Goal: Task Accomplishment & Management: Complete application form

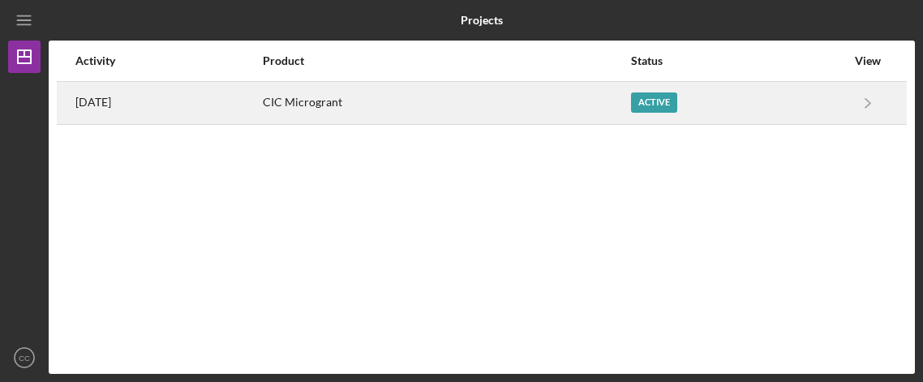
click at [357, 105] on div "CIC Microgrant" at bounding box center [446, 103] width 366 height 41
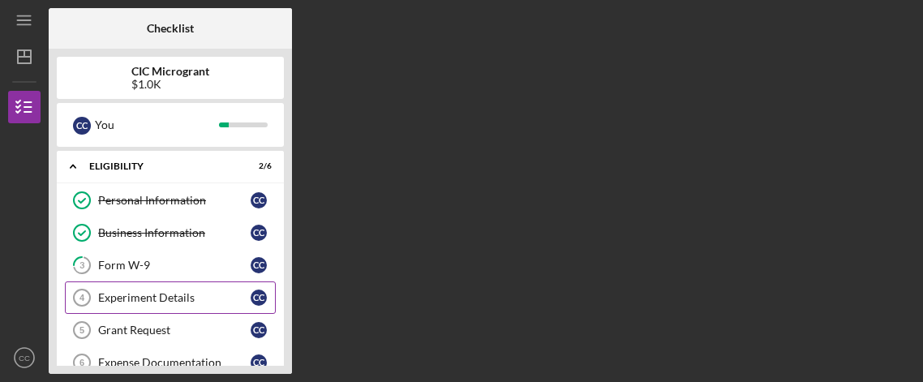
click at [177, 305] on link "Experiment Details 4 Experiment Details C C" at bounding box center [170, 297] width 211 height 32
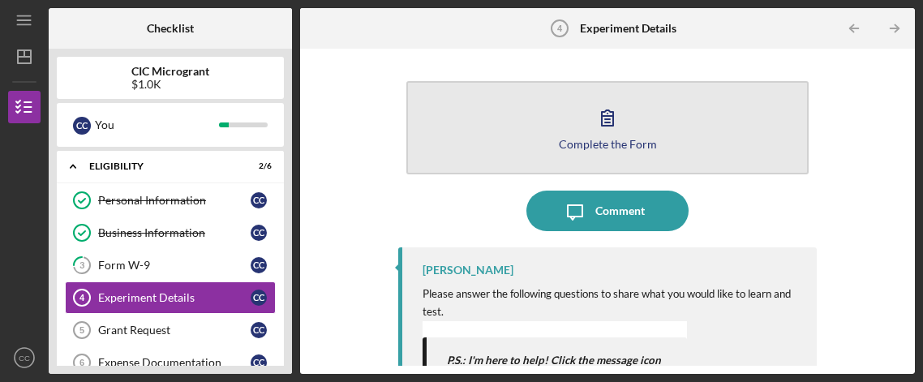
click at [611, 131] on icon "button" at bounding box center [607, 117] width 41 height 41
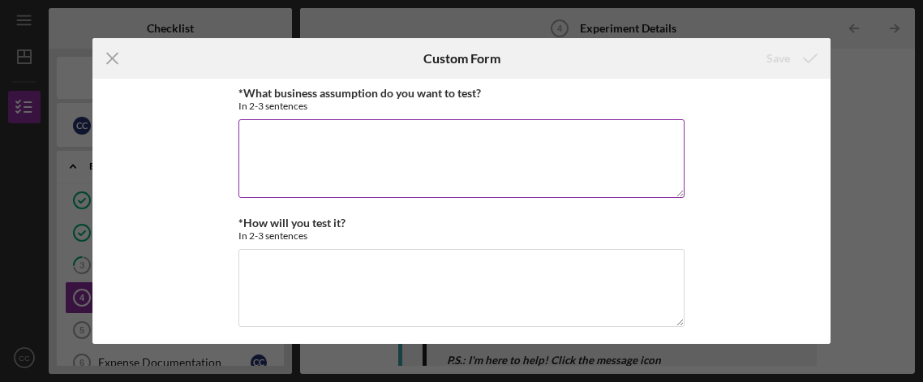
click at [398, 157] on textarea "*What business assumption do you want to test?" at bounding box center [461, 158] width 446 height 78
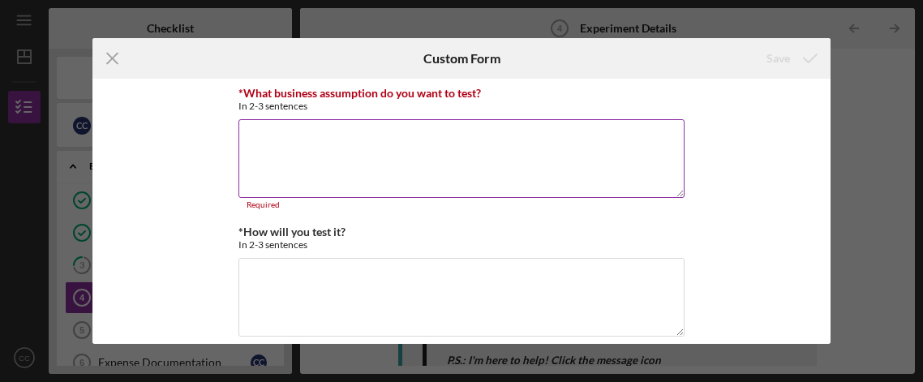
click at [406, 92] on label "*What business assumption do you want to test?" at bounding box center [359, 93] width 242 height 14
click at [406, 119] on textarea "*What business assumption do you want to test?" at bounding box center [461, 158] width 446 height 78
drag, startPoint x: 347, startPoint y: 129, endPoint x: 338, endPoint y: 150, distance: 22.9
click at [345, 131] on textarea "*What business assumption do you want to test?" at bounding box center [461, 158] width 446 height 78
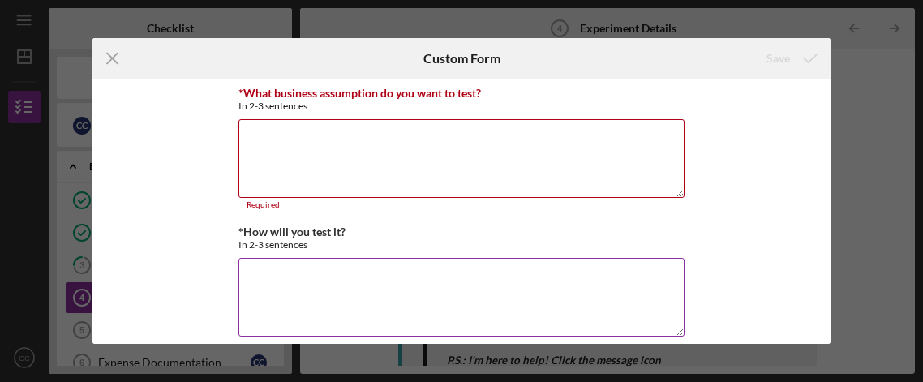
click at [352, 289] on textarea "*How will you test it?" at bounding box center [461, 297] width 446 height 78
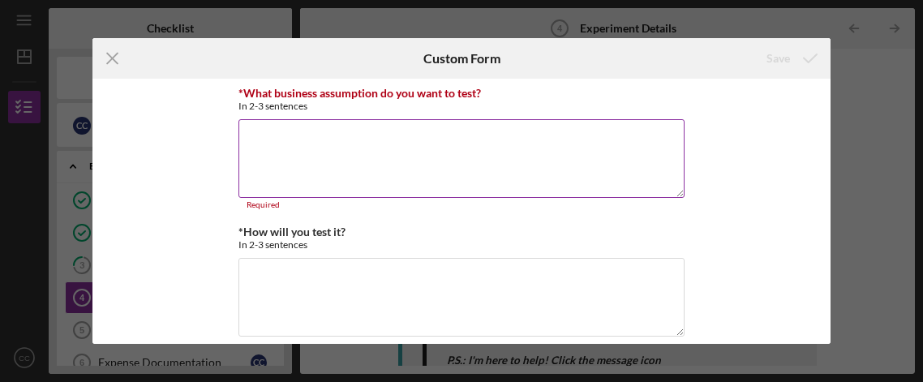
click at [321, 176] on textarea "*What business assumption do you want to test?" at bounding box center [461, 158] width 446 height 78
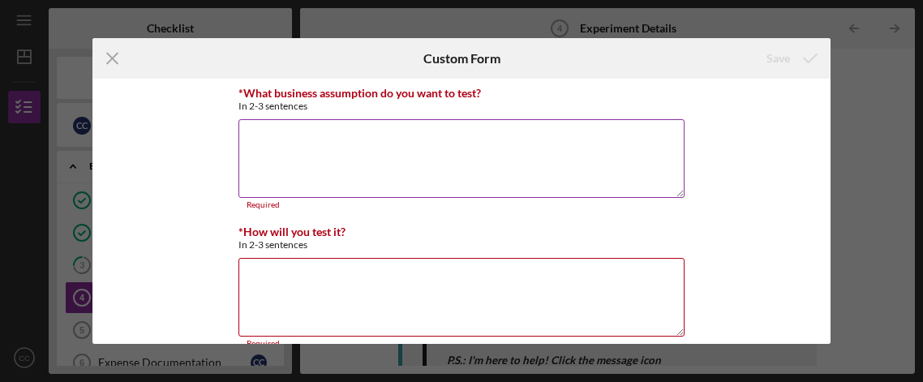
click at [338, 149] on textarea "*What business assumption do you want to test?" at bounding box center [461, 158] width 446 height 78
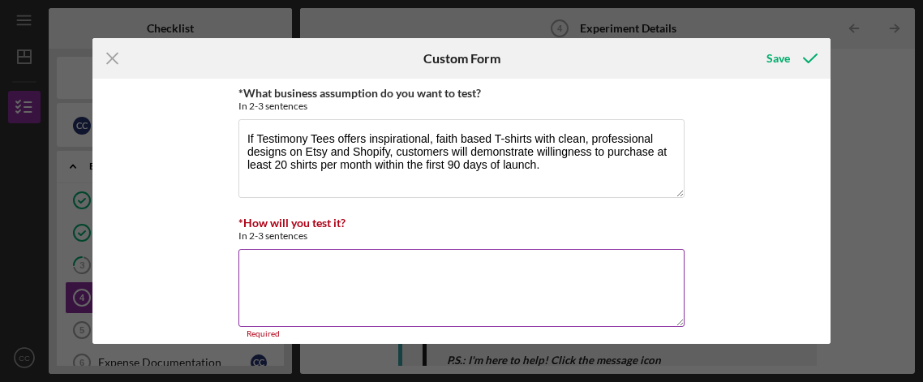
click at [434, 290] on textarea "*How will you test it?" at bounding box center [461, 288] width 446 height 78
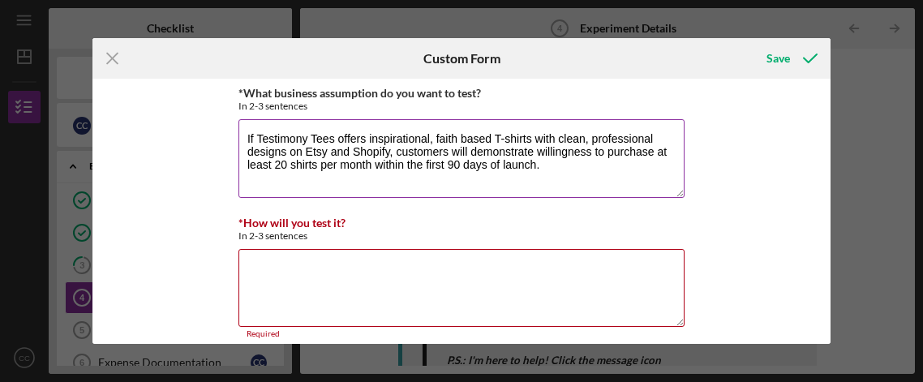
click at [605, 172] on textarea "If Testimony Tees offers inspirational, faith based T-shirts with clean, profes…" at bounding box center [461, 158] width 446 height 78
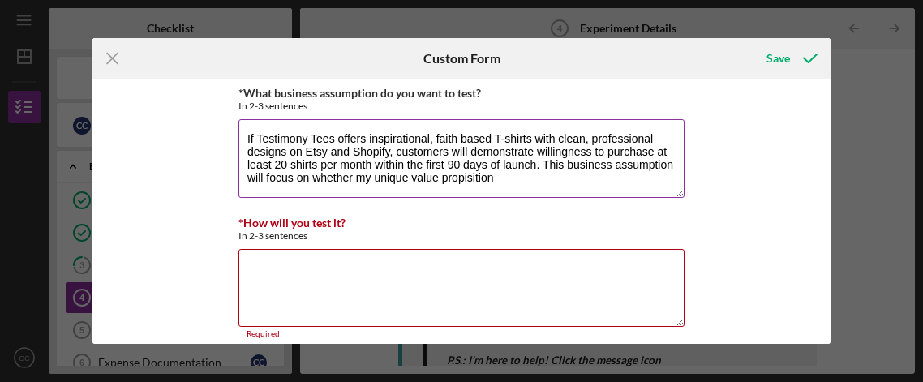
click at [465, 178] on textarea "If Testimony Tees offers inspirational, faith based T-shirts with clean, profes…" at bounding box center [461, 158] width 446 height 78
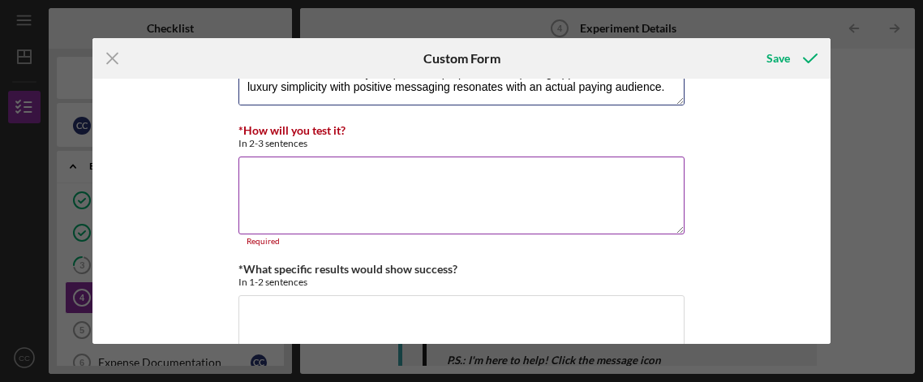
scroll to position [106, 0]
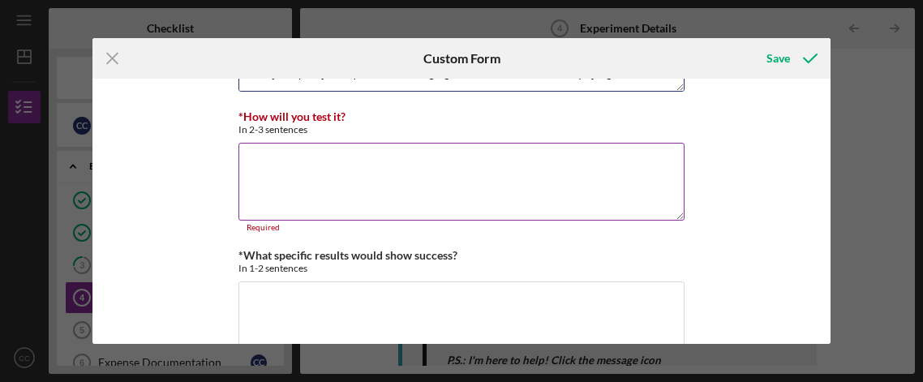
type textarea "If Testimony Tees offers inspirational, faith based T-shirts with clean, profes…"
click at [429, 159] on textarea "*How will you test it?" at bounding box center [461, 182] width 446 height 78
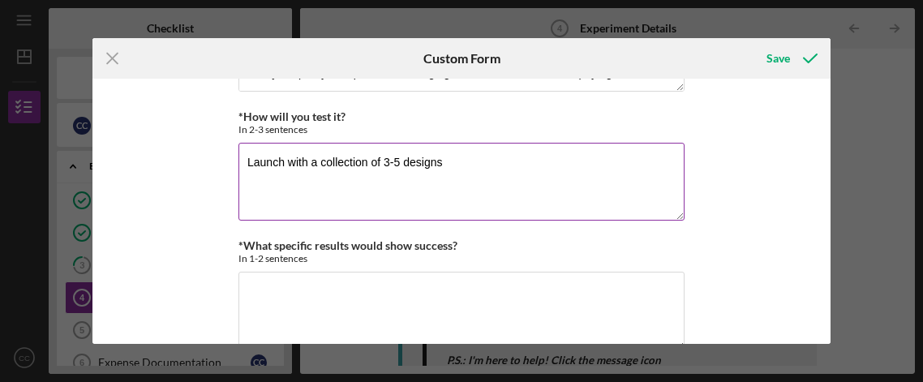
click at [382, 165] on textarea "Launch with a collection of 3-5 designs" at bounding box center [461, 182] width 446 height 78
click at [503, 174] on textarea "Launch with a collection of at 3-5 designs" at bounding box center [461, 182] width 446 height 78
click at [427, 167] on textarea "Launch with a collection of at 3-5 T-sgirt designs" at bounding box center [461, 182] width 446 height 78
click at [292, 199] on textarea "Launch with a collection of at 3-5 T-sgirt designs" at bounding box center [461, 182] width 446 height 78
click at [393, 169] on textarea "Launch with a collection of at 3-5 T-sgirt designs" at bounding box center [461, 182] width 446 height 78
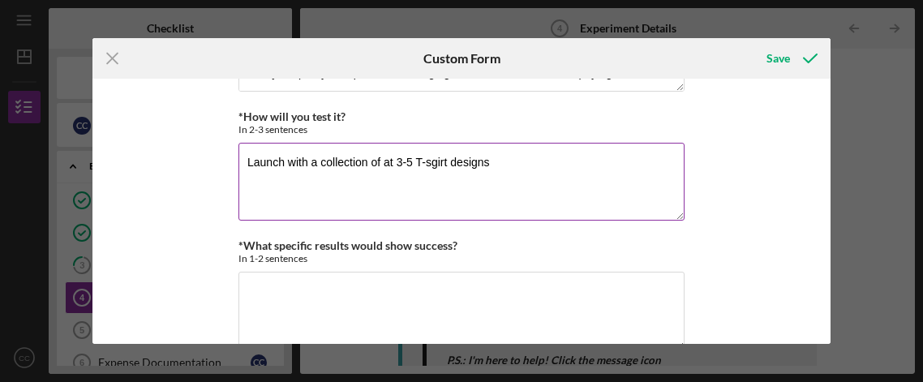
click at [381, 167] on textarea "Launch with a collection of at 3-5 T-sgirt designs" at bounding box center [461, 182] width 446 height 78
click at [524, 161] on textarea "Launch with a collection of 3-5 T-sgirt designs" at bounding box center [461, 182] width 446 height 78
click at [535, 163] on textarea "Launch with a collection of 3-5 T-shirt designs" at bounding box center [461, 182] width 446 height 78
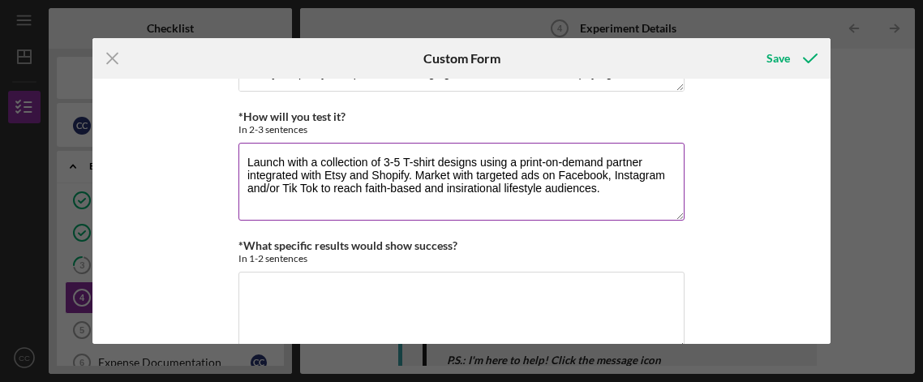
click at [643, 201] on textarea "Launch with a collection of 3-5 T-shirt designs using a print-on-demand partner…" at bounding box center [461, 182] width 446 height 78
click at [199, 217] on div "*What business assumption do you want to test? In 2-3 sentences If Testimony Te…" at bounding box center [461, 211] width 738 height 265
click at [538, 187] on textarea "Launch with a collection of 3-5 T-shirt designs using a print-on-demand partner…" at bounding box center [461, 182] width 446 height 78
click at [760, 197] on div "*What business assumption do you want to test? In 2-3 sentences If Testimony Te…" at bounding box center [461, 211] width 738 height 265
click at [645, 194] on textarea "Launch with a collection of 3-5 T-shirt designs using a print-on-demand partner…" at bounding box center [461, 182] width 446 height 78
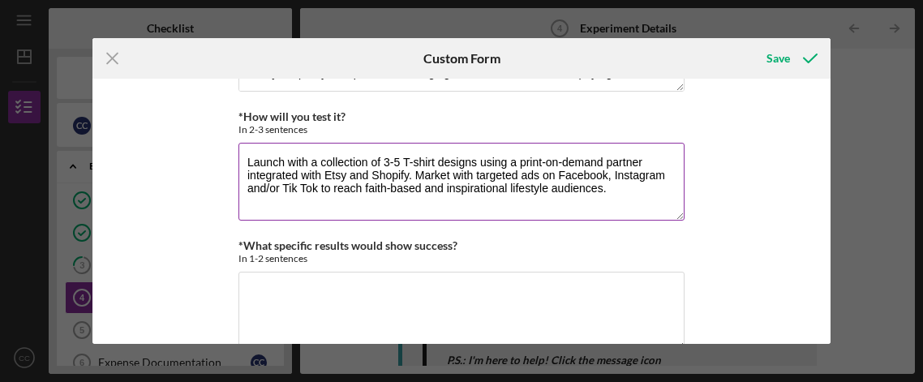
click at [538, 174] on textarea "Launch with a collection of 3-5 T-shirt designs using a print-on-demand partner…" at bounding box center [461, 182] width 446 height 78
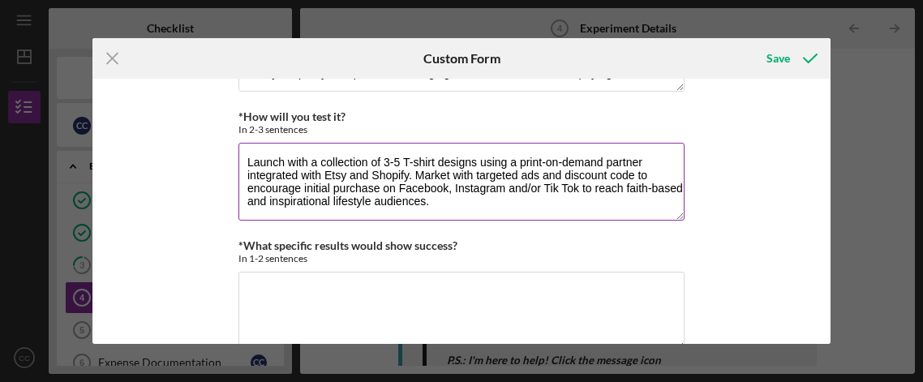
click at [459, 195] on textarea "Launch with a collection of 3-5 T-shirt designs using a print-on-demand partner…" at bounding box center [461, 182] width 446 height 78
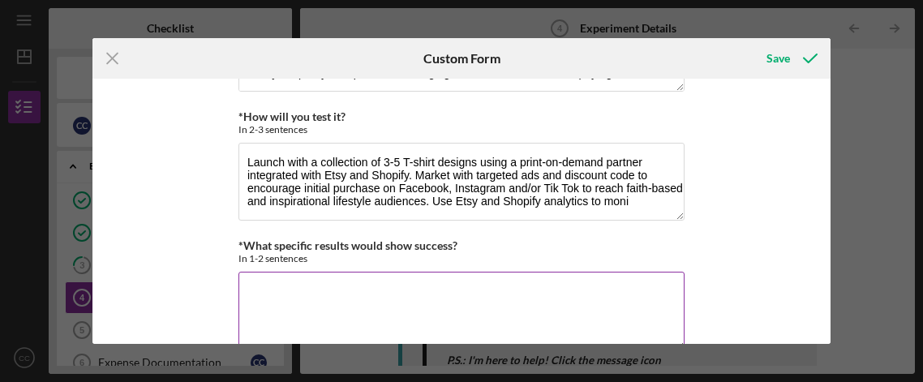
click at [551, 247] on div "*What specific results would show success? In 1-2 sentences" at bounding box center [461, 251] width 446 height 25
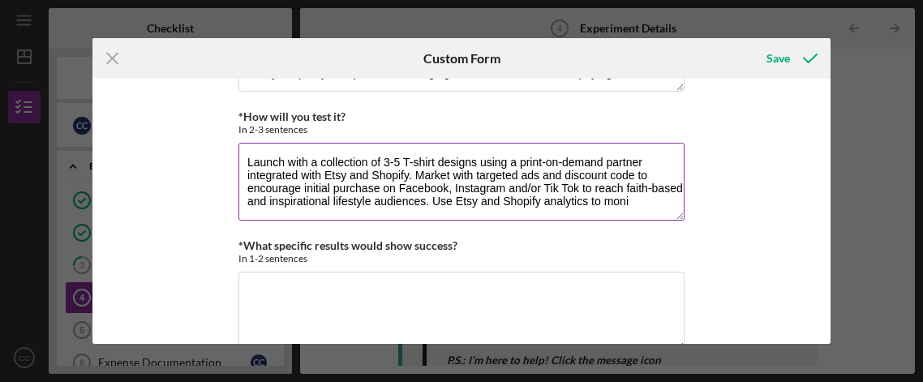
click at [655, 198] on textarea "Launch with a collection of 3-5 T-shirt designs using a print-on-demand partner…" at bounding box center [461, 182] width 446 height 78
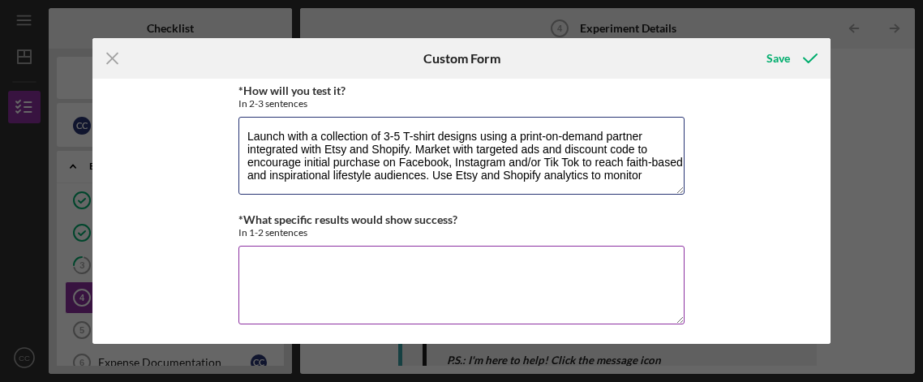
scroll to position [129, 0]
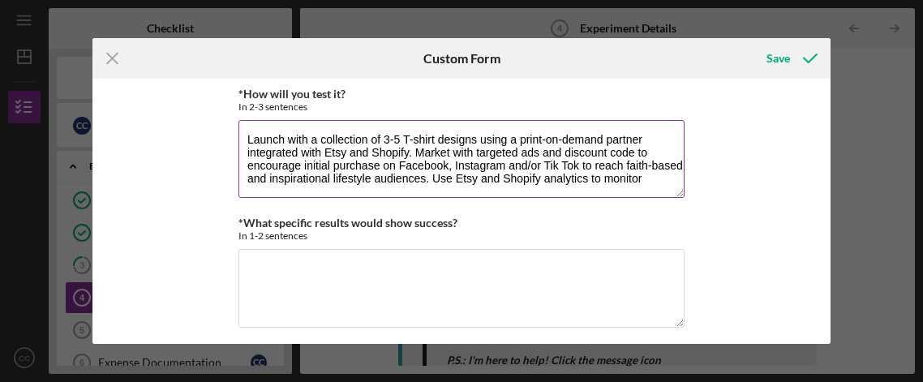
drag, startPoint x: 431, startPoint y: 178, endPoint x: 661, endPoint y: 195, distance: 230.1
click at [661, 195] on textarea "Launch with a collection of 3-5 T-shirt designs using a print-on-demand partner…" at bounding box center [461, 159] width 446 height 78
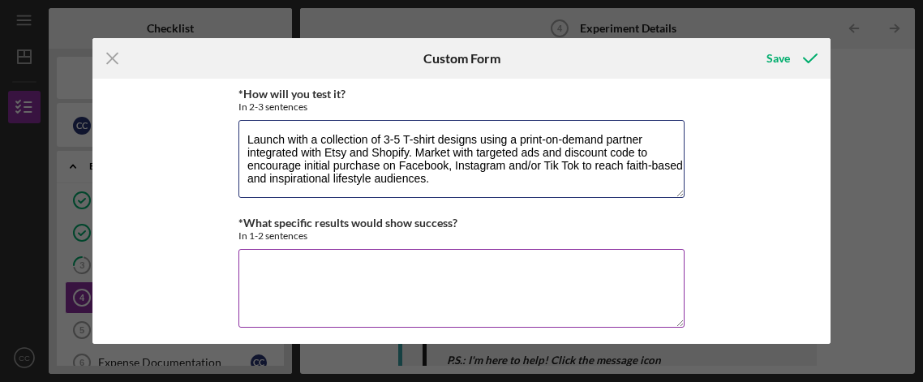
type textarea "Launch with a collection of 3-5 T-shirt designs using a print-on-demand partner…"
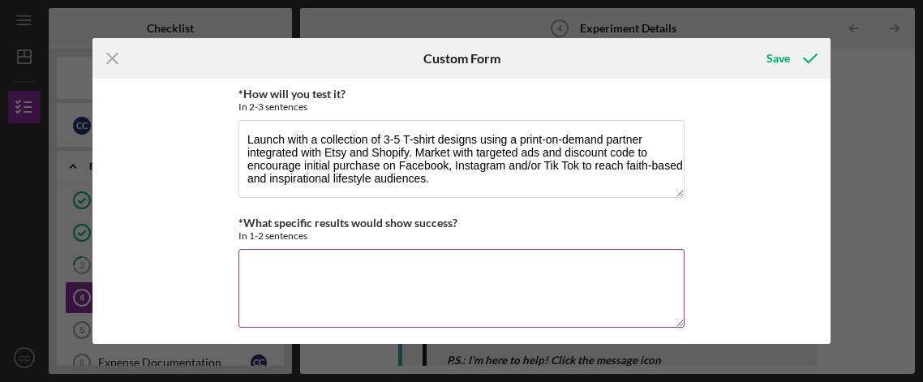
click at [437, 281] on textarea "*What specific results would show success?" at bounding box center [461, 288] width 446 height 78
paste textarea "Use Etsy and Shopify analytics to monitor"
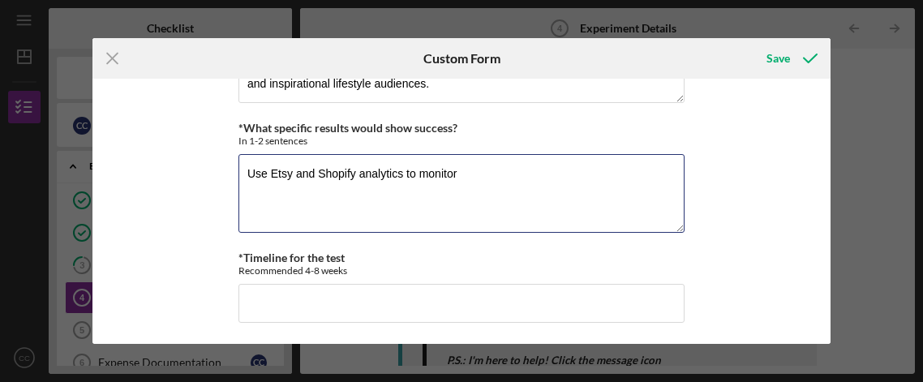
scroll to position [225, 0]
type textarea "Use Etsy and Shopify analytics to monitor"
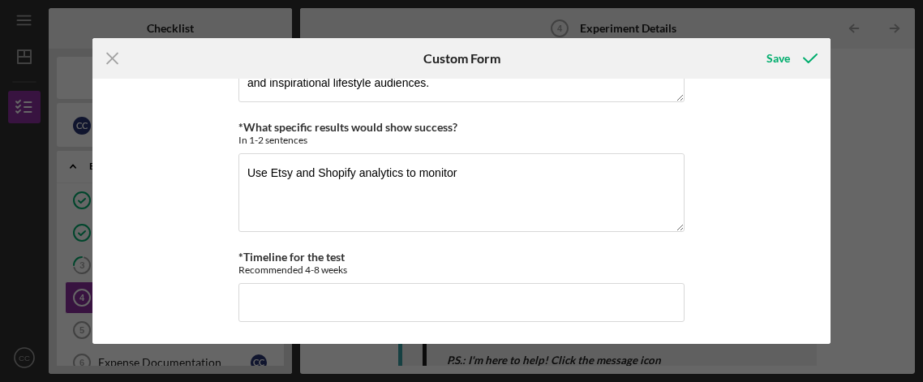
click at [753, 187] on div "*What business assumption do you want to test? In 2-3 sentences If Testimony Te…" at bounding box center [461, 211] width 738 height 265
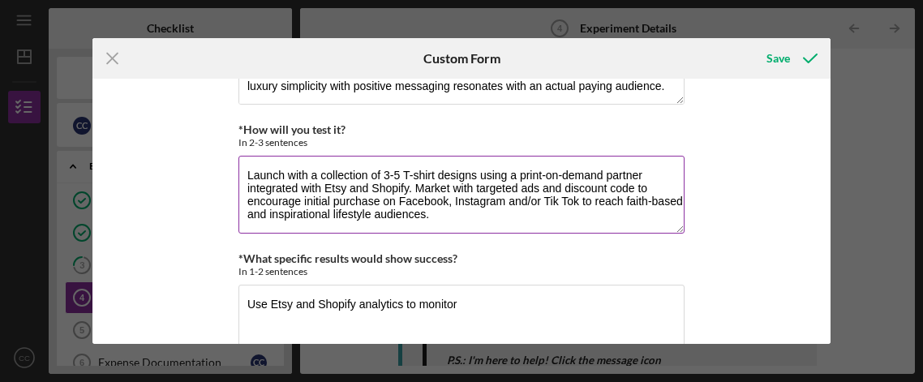
scroll to position [100, 0]
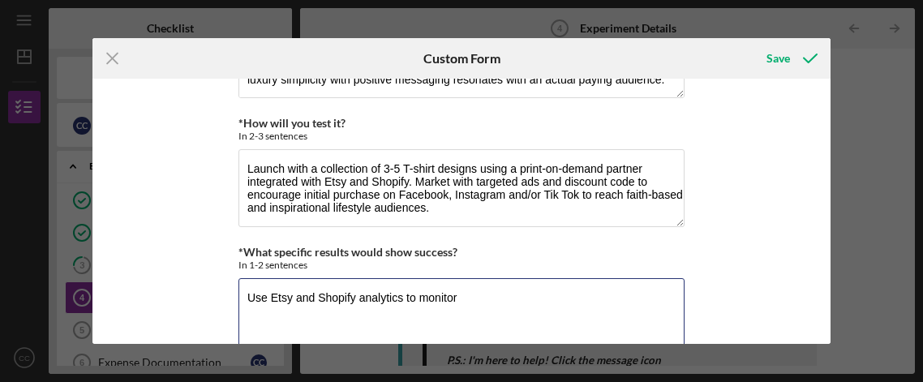
drag, startPoint x: 478, startPoint y: 299, endPoint x: 212, endPoint y: 287, distance: 267.1
click at [212, 287] on div "*What business assumption do you want to test? In 2-3 sentences If Testimony Te…" at bounding box center [461, 211] width 738 height 265
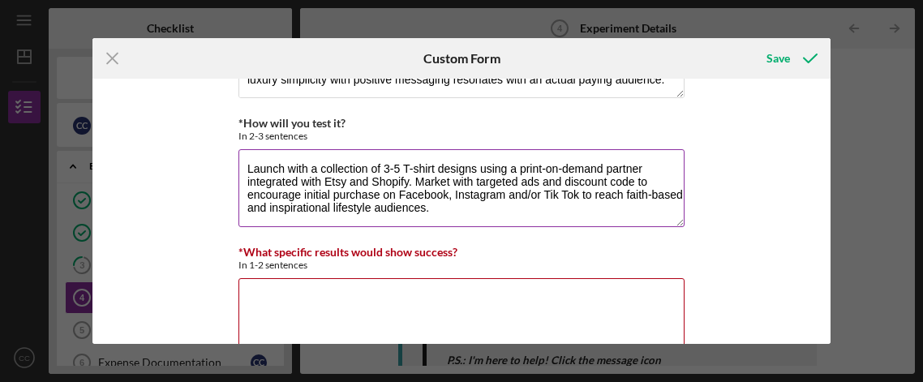
click at [461, 208] on textarea "Launch with a collection of 3-5 T-shirt designs using a print-on-demand partner…" at bounding box center [461, 188] width 446 height 78
paste textarea "Use Etsy and Shopify analytics to monitor"
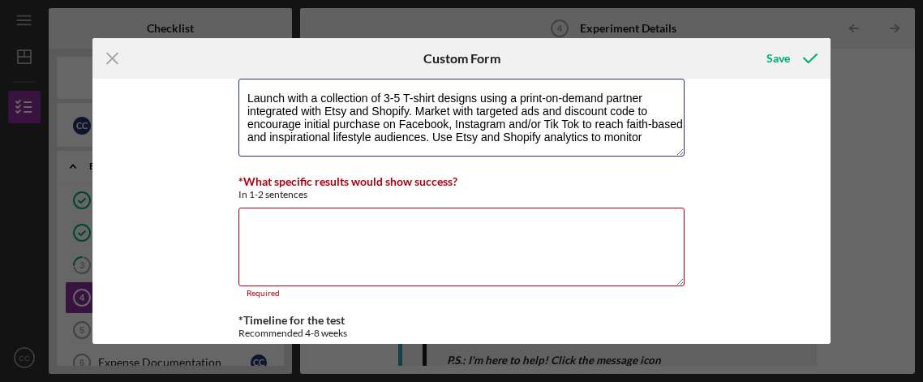
scroll to position [125, 0]
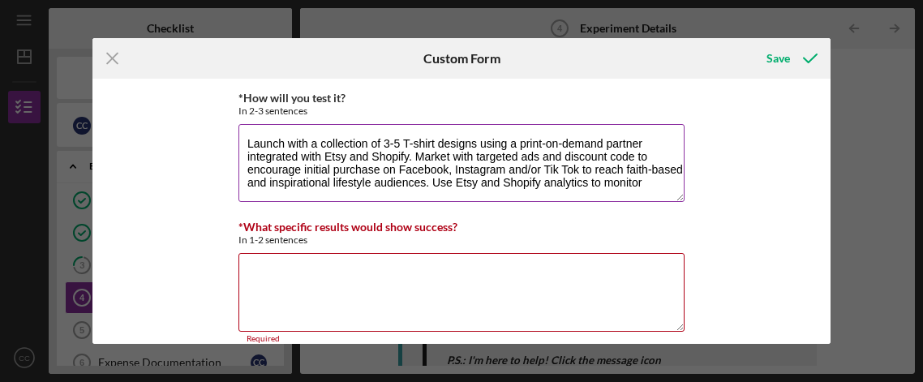
click at [662, 178] on textarea "Launch with a collection of 3-5 T-shirt designs using a print-on-demand partner…" at bounding box center [461, 163] width 446 height 78
click at [454, 184] on textarea "Launch with a collection of 3-5 T-shirt designs using a print-on-demand partner…" at bounding box center [461, 163] width 446 height 78
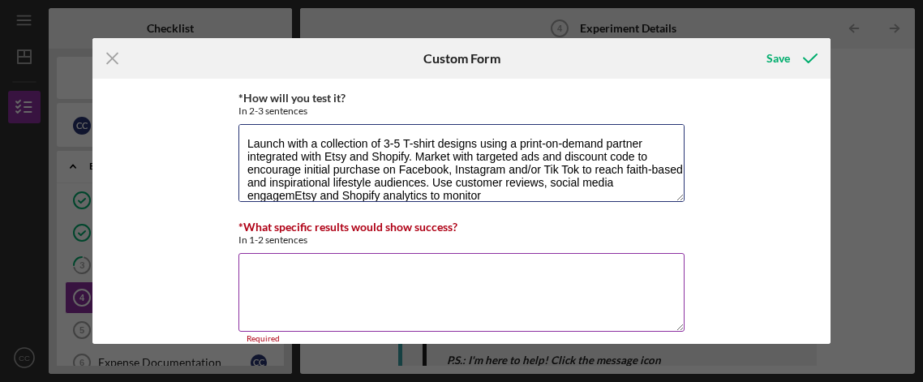
scroll to position [0, 0]
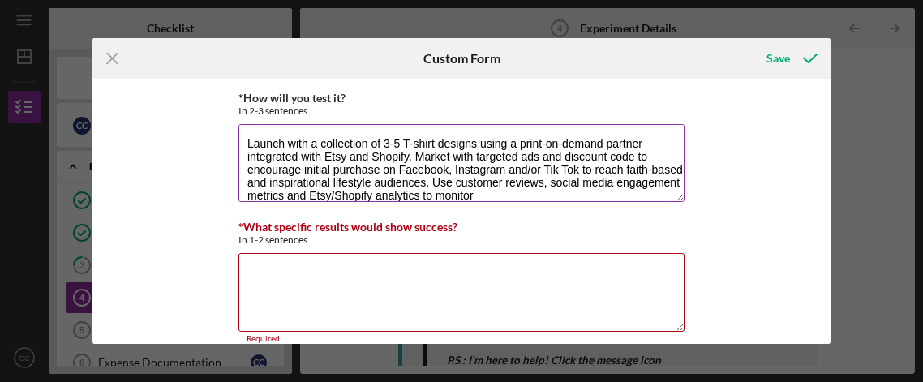
click at [547, 195] on textarea "Launch with a collection of 3-5 T-shirt designs using a print-on-demand partner…" at bounding box center [461, 163] width 446 height 78
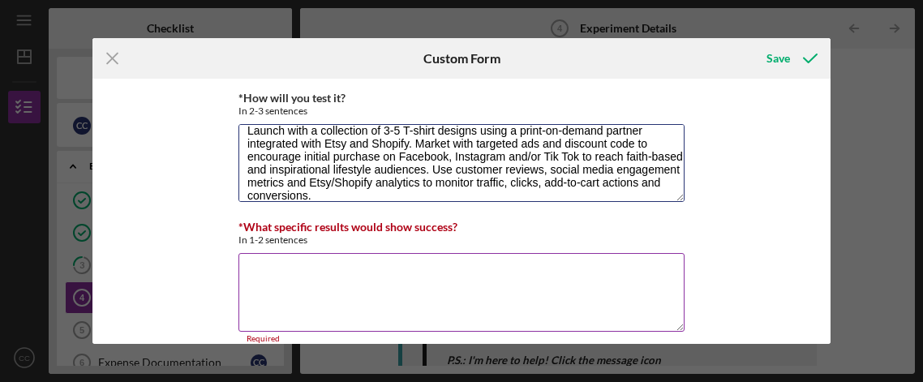
type textarea "Launch with a collection of 3-5 T-shirt designs using a print-on-demand partner…"
click at [478, 290] on textarea "*What specific results would show success?" at bounding box center [461, 292] width 446 height 78
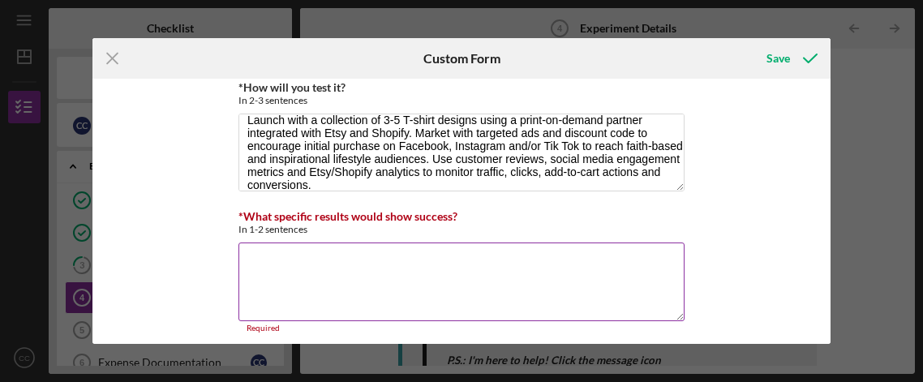
scroll to position [141, 0]
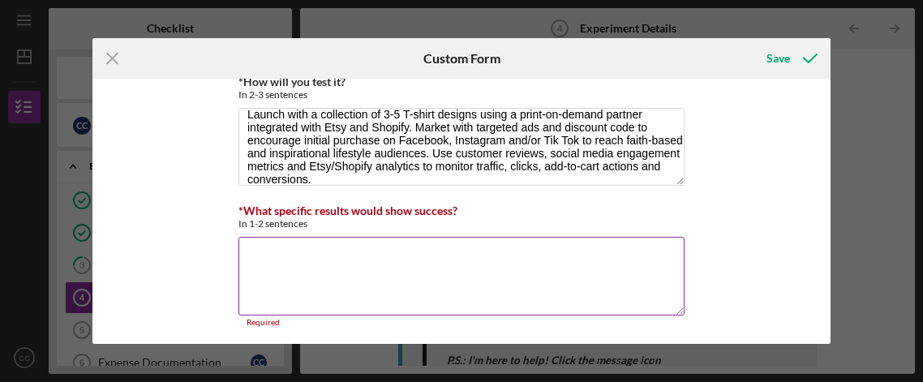
click at [471, 286] on textarea "*What specific results would show success?" at bounding box center [461, 276] width 446 height 78
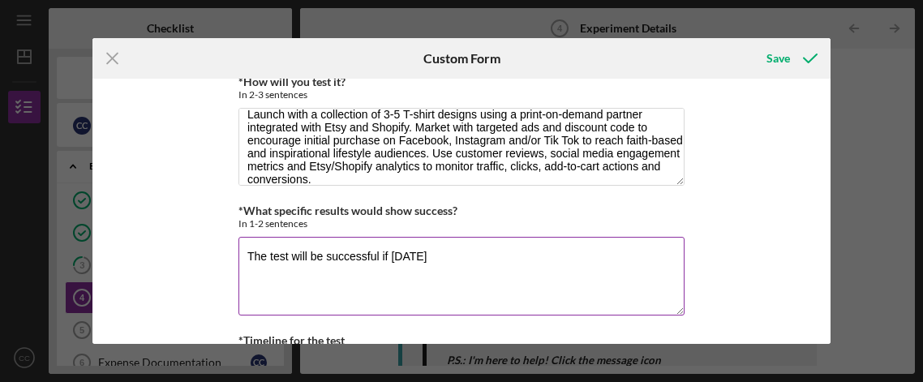
click at [387, 256] on textarea "The test will be successful if [DATE]" at bounding box center [461, 276] width 446 height 78
click at [555, 260] on textarea "The test will be successful if, [DATE]" at bounding box center [461, 276] width 446 height 78
click at [427, 260] on textarea "The test will be successful if, [DATE]" at bounding box center [461, 276] width 446 height 78
drag, startPoint x: 564, startPoint y: 263, endPoint x: 556, endPoint y: 264, distance: 8.2
click at [563, 263] on textarea "The test will be successful if, within a 90 days" at bounding box center [461, 276] width 446 height 78
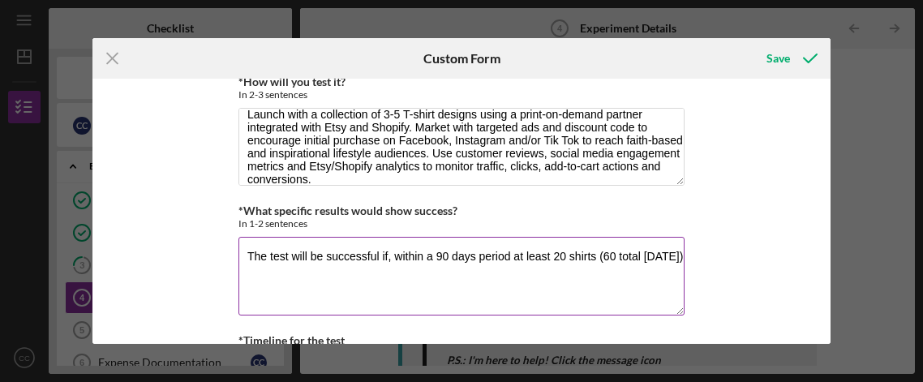
click at [593, 260] on textarea "The test will be successful if, within a 90 days period at least 20 shirts (60 …" at bounding box center [461, 276] width 446 height 78
click at [355, 260] on textarea "The test will be successful if, within a 90 days period at least 20 shirts are …" at bounding box center [461, 276] width 446 height 78
click at [341, 271] on textarea "The test will be successful if, within a 90 days period at least 20 shirts are …" at bounding box center [461, 276] width 446 height 78
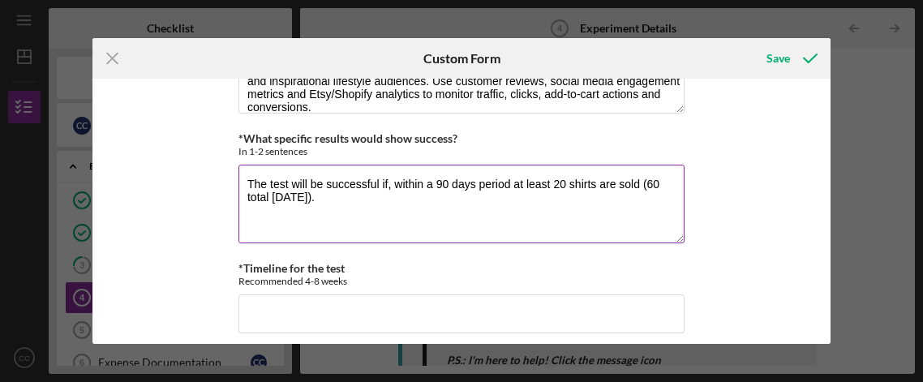
scroll to position [214, 0]
click at [511, 181] on textarea "The test will be successful if, within a 90 days period at least 20 shirts are …" at bounding box center [461, 203] width 446 height 78
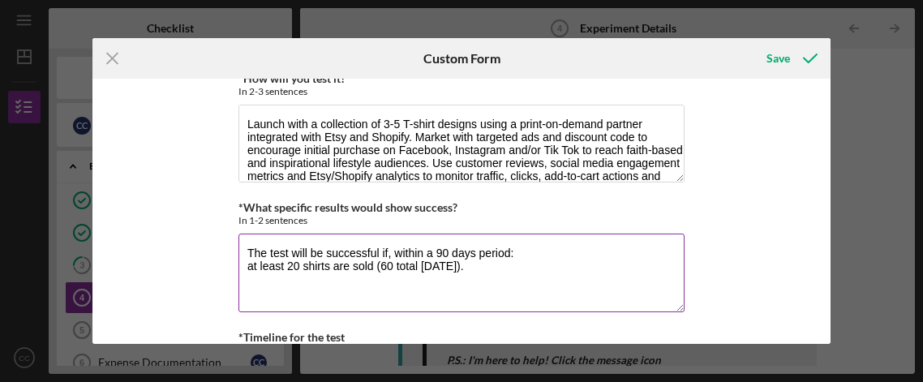
scroll to position [198, 0]
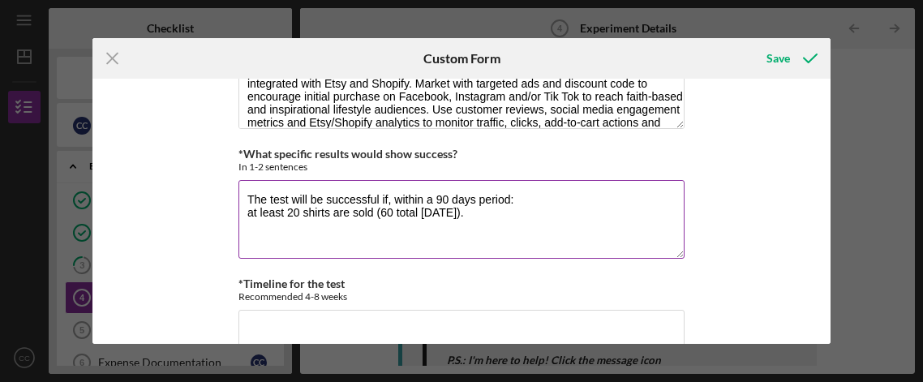
click at [429, 199] on textarea "The test will be successful if, within a 90 days period: at least 20 shirts are…" at bounding box center [461, 219] width 446 height 78
click at [245, 213] on textarea "The test will be successful if, within the 90 days period: at least 20 shirts a…" at bounding box center [461, 219] width 446 height 78
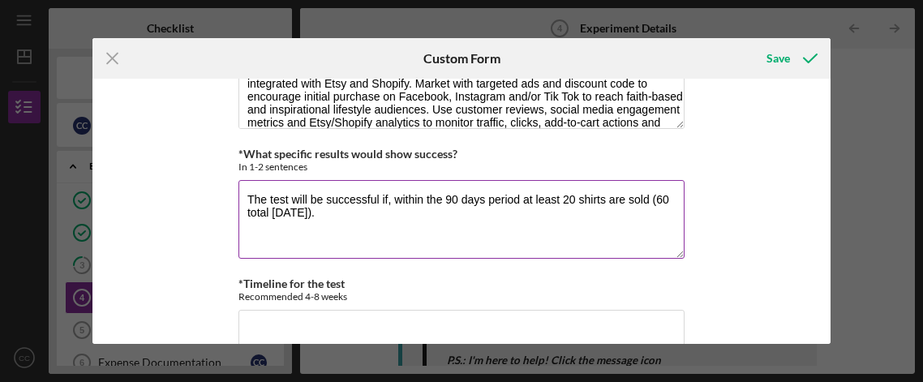
click at [397, 211] on textarea "The test will be successful if, within the 90 days period at least 20 shirts ar…" at bounding box center [461, 219] width 446 height 78
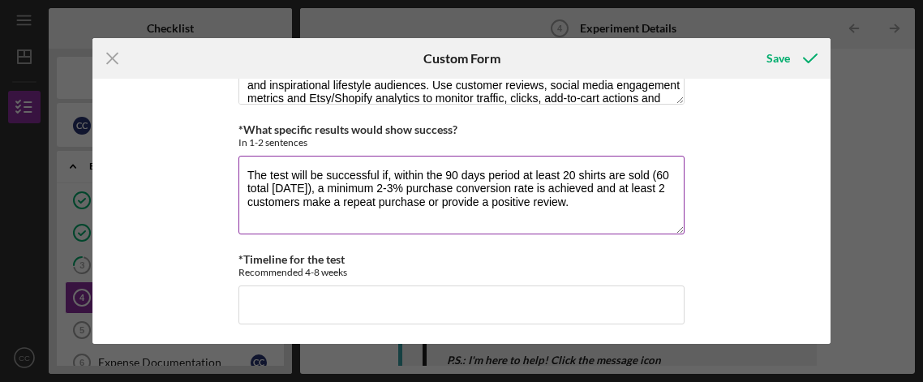
scroll to position [225, 0]
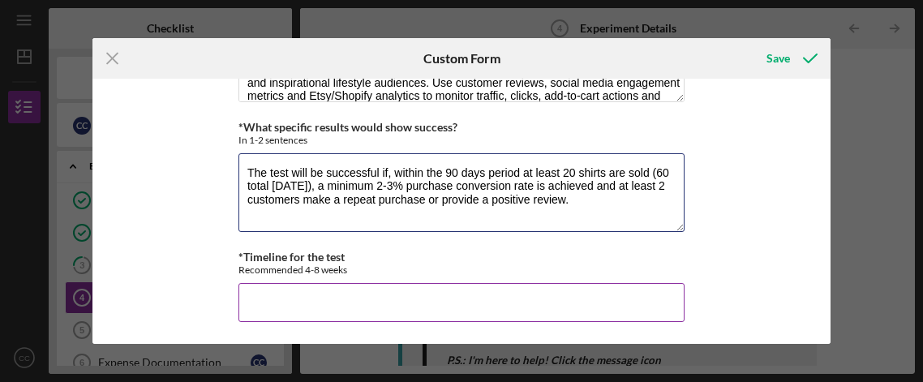
type textarea "The test will be successful if, within the 90 days period at least 20 shirts ar…"
click at [343, 298] on input "*Timeline for the test" at bounding box center [461, 302] width 446 height 39
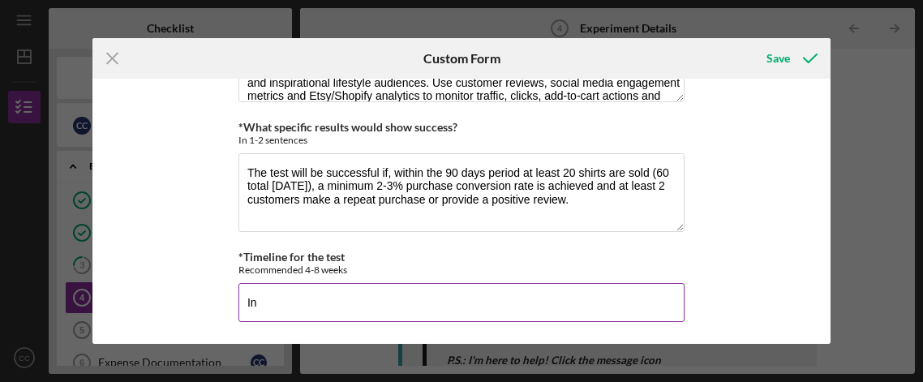
type input "I"
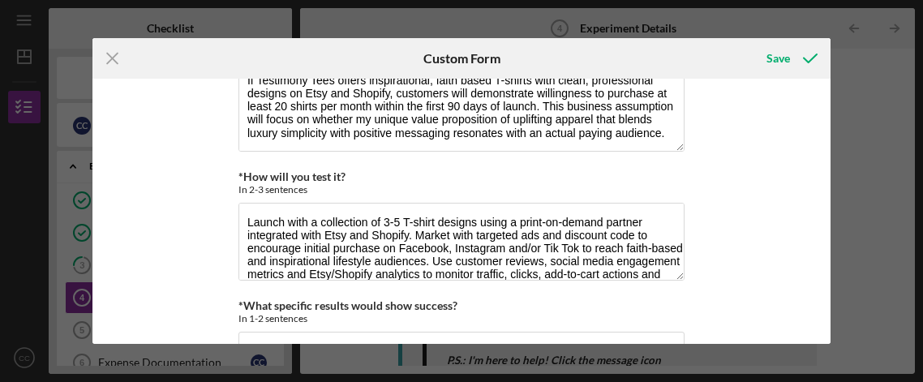
scroll to position [0, 0]
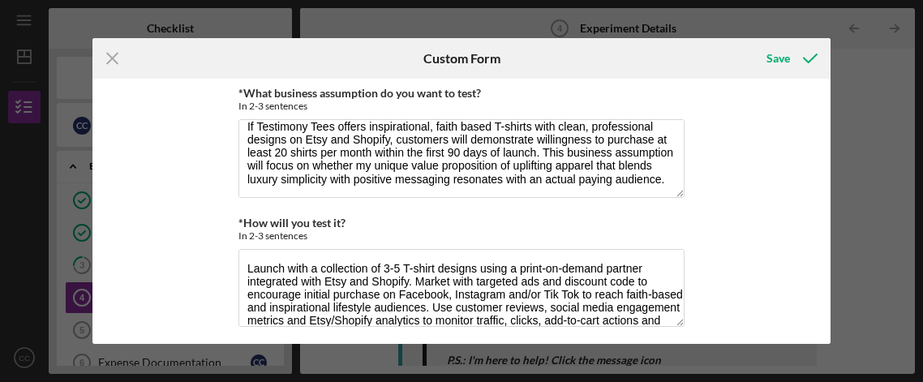
type input "The first 30 days will consist of finalizing designs, set up of the online stor…"
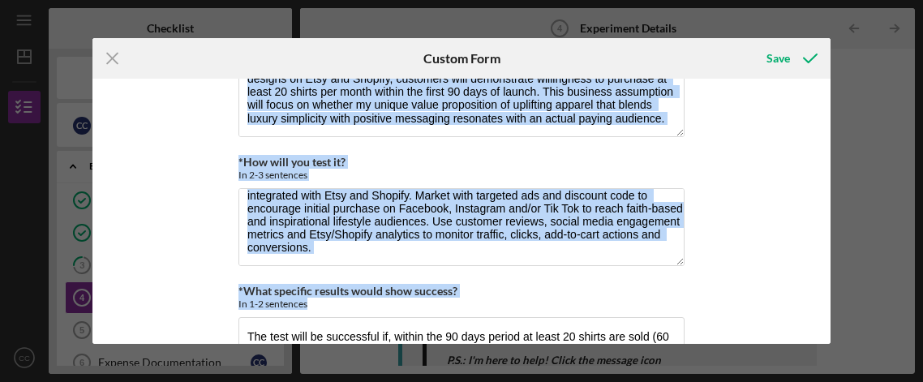
scroll to position [225, 0]
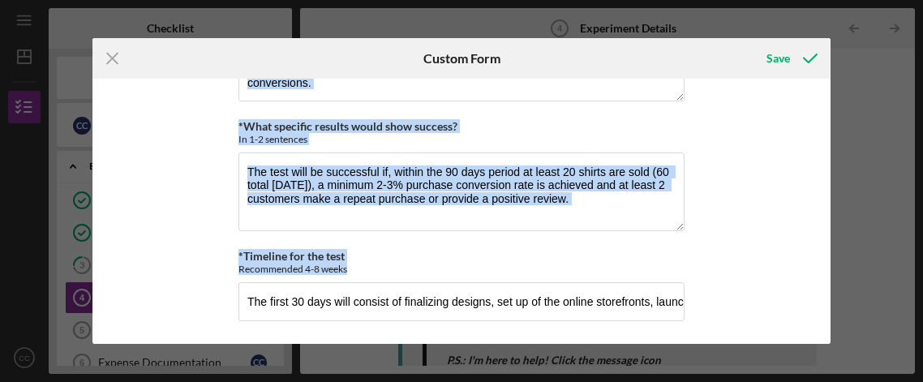
drag, startPoint x: 234, startPoint y: 88, endPoint x: 720, endPoint y: 355, distance: 554.2
click at [720, 355] on div "Icon/Menu Close Custom Form Save *What business assumption do you want to test?…" at bounding box center [461, 191] width 923 height 382
copy div "*What business assumption do you want to test? In 2-3 sentences If Testimony Te…"
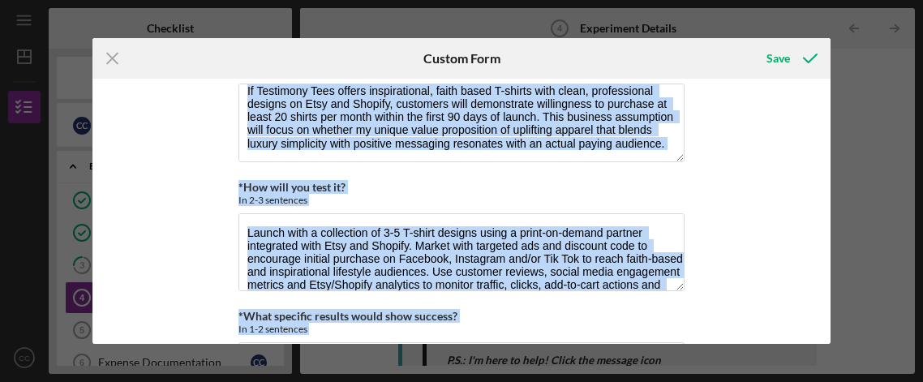
scroll to position [0, 0]
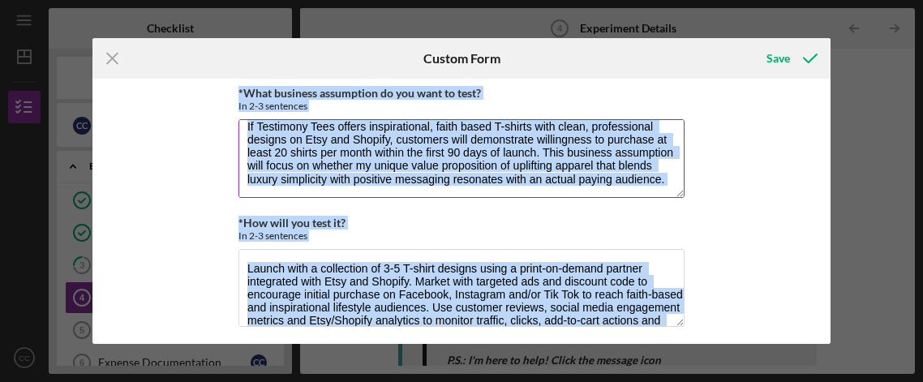
click at [264, 142] on textarea "If Testimony Tees offers inspirational, faith based T-shirts with clean, profes…" at bounding box center [461, 158] width 446 height 78
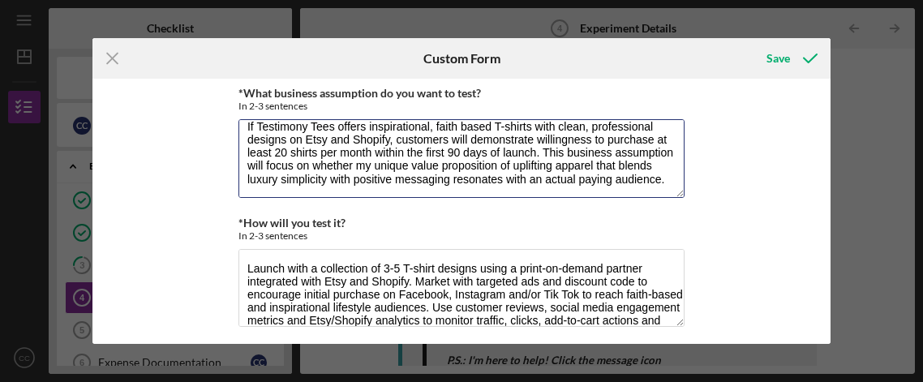
scroll to position [13, 0]
drag, startPoint x: 241, startPoint y: 127, endPoint x: 654, endPoint y: 169, distance: 415.8
click at [664, 177] on textarea "If Testimony Tees offers inspirational, faith based T-shirts with clean, profes…" at bounding box center [461, 158] width 446 height 78
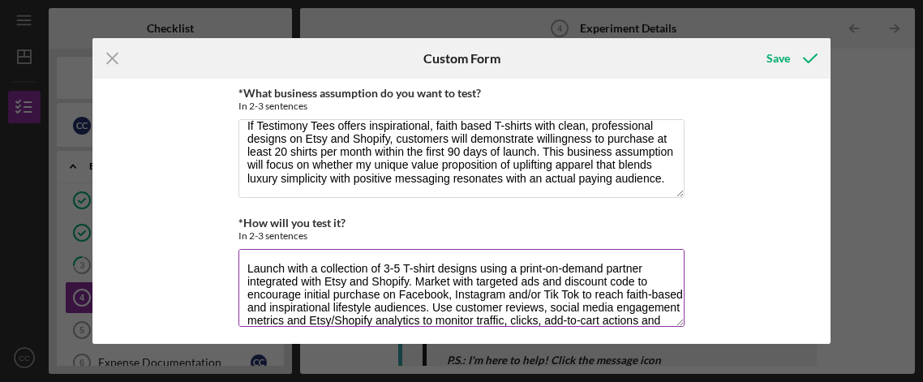
scroll to position [26, 0]
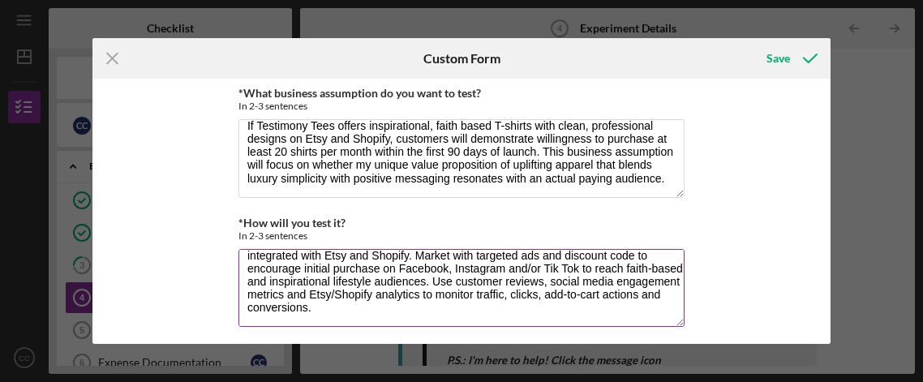
drag, startPoint x: 242, startPoint y: 268, endPoint x: 388, endPoint y: 324, distance: 155.6
click at [388, 324] on textarea "Launch with a collection of 3-5 T-shirt designs using a print-on-demand partner…" at bounding box center [461, 288] width 446 height 78
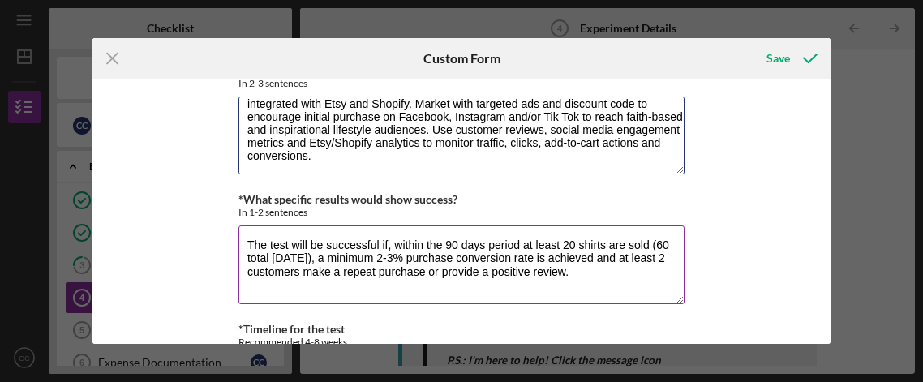
scroll to position [157, 0]
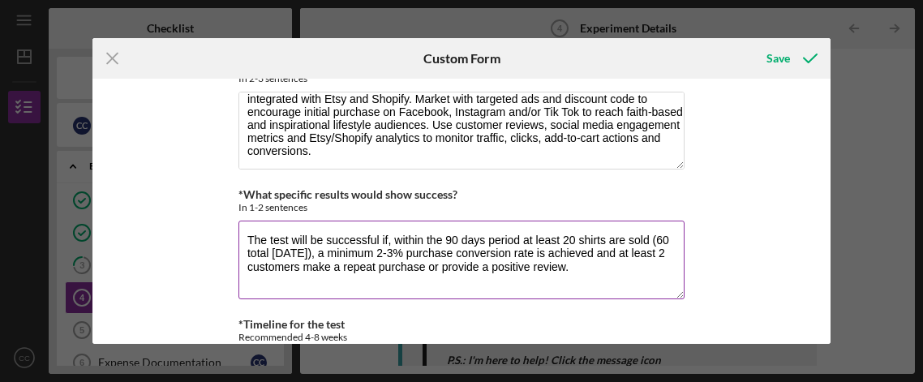
drag, startPoint x: 245, startPoint y: 239, endPoint x: 651, endPoint y: 274, distance: 407.8
click at [651, 274] on textarea "The test will be successful if, within the 90 days period at least 20 shirts ar…" at bounding box center [461, 260] width 446 height 78
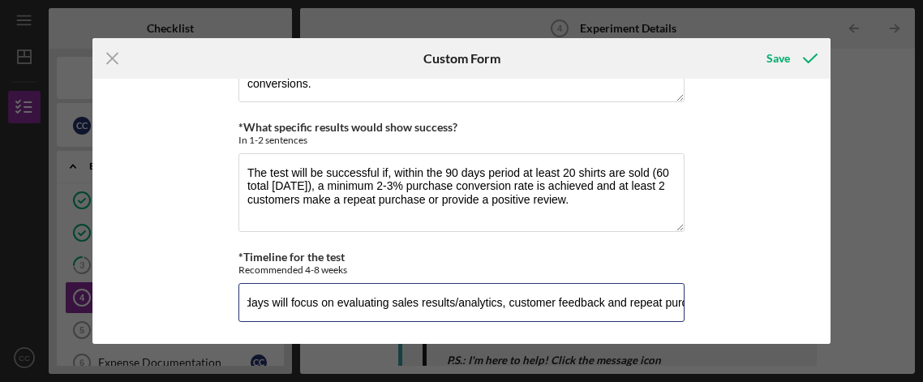
scroll to position [0, 1516]
drag, startPoint x: 244, startPoint y: 302, endPoint x: 700, endPoint y: 306, distance: 455.8
click at [700, 306] on div "*What business assumption do you want to test? In 2-3 sentences If Testimony Te…" at bounding box center [461, 211] width 738 height 265
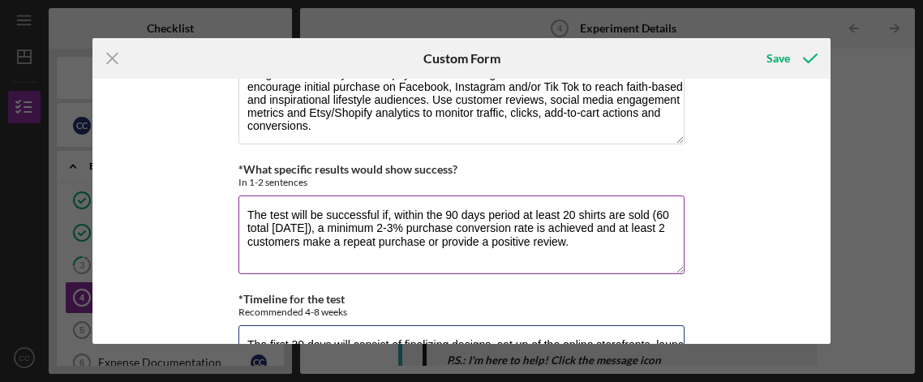
scroll to position [225, 0]
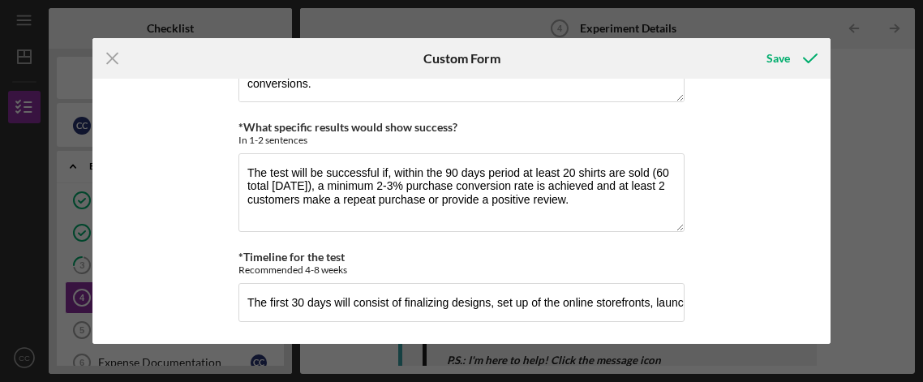
click at [759, 169] on div "*What business assumption do you want to test? In 2-3 sentences If Testimony Te…" at bounding box center [461, 211] width 738 height 265
click at [787, 60] on div "Save" at bounding box center [778, 58] width 24 height 32
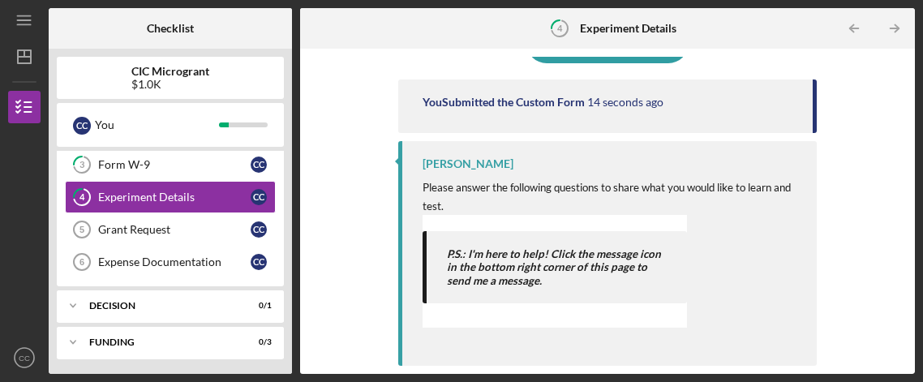
scroll to position [169, 0]
click at [141, 232] on div "Grant Request" at bounding box center [174, 229] width 152 height 13
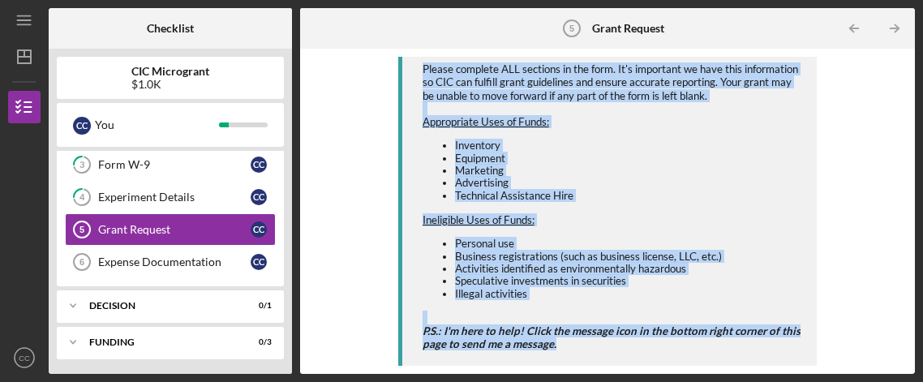
scroll to position [231, 0]
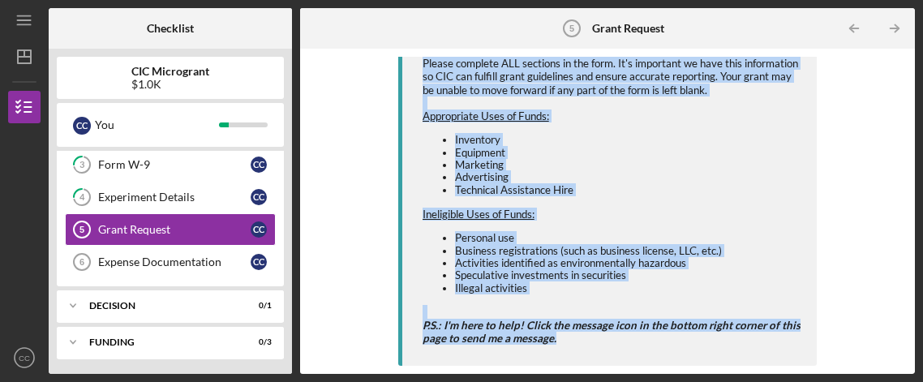
drag, startPoint x: 415, startPoint y: 83, endPoint x: 769, endPoint y: 348, distance: 442.0
click at [769, 348] on div "[PERSON_NAME] Please complete ALL sections in the form. It's important we have …" at bounding box center [607, 192] width 419 height 346
copy div "Please complete ALL sections in the form. It's important we have this informati…"
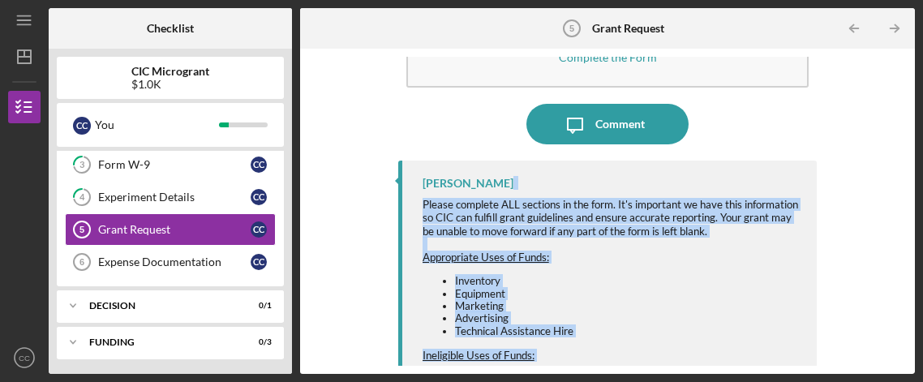
scroll to position [0, 0]
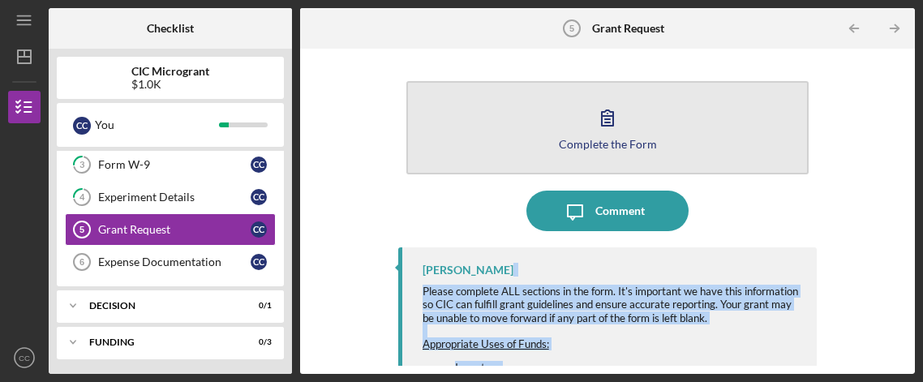
click at [612, 118] on icon "button" at bounding box center [607, 117] width 41 height 41
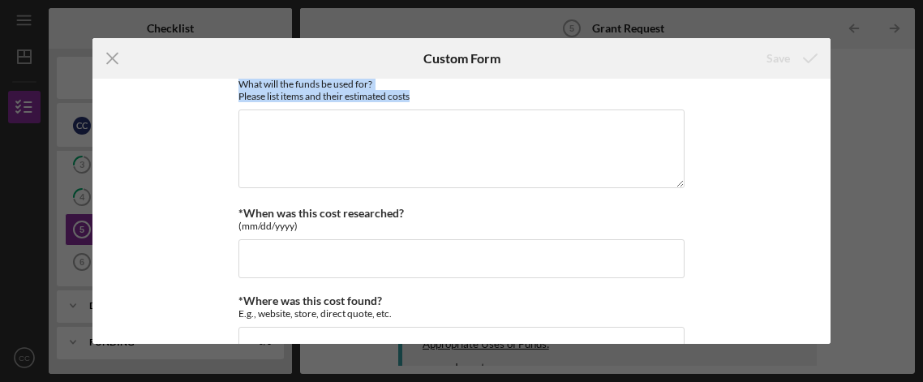
scroll to position [271, 0]
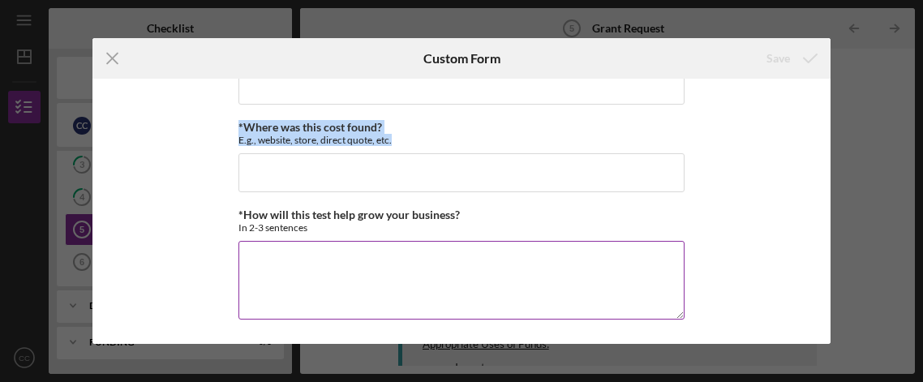
drag, startPoint x: 217, startPoint y: 92, endPoint x: 542, endPoint y: 283, distance: 377.3
click at [542, 283] on div "*Amount Requested (up to $1000) *Describe the implementation plan for the fundi…" at bounding box center [461, 211] width 738 height 265
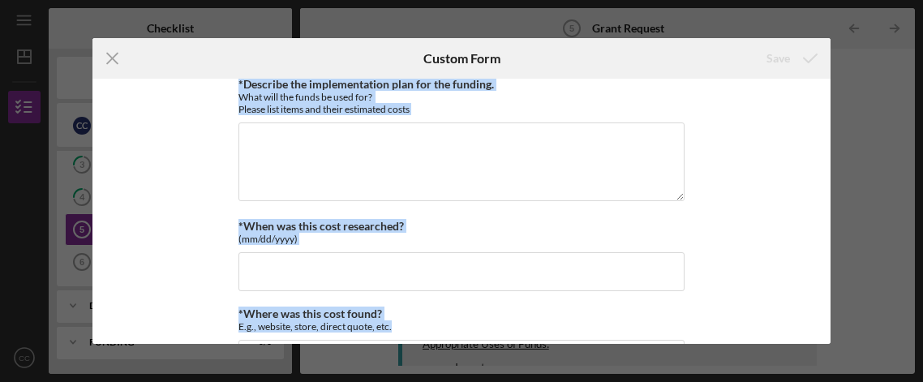
scroll to position [0, 0]
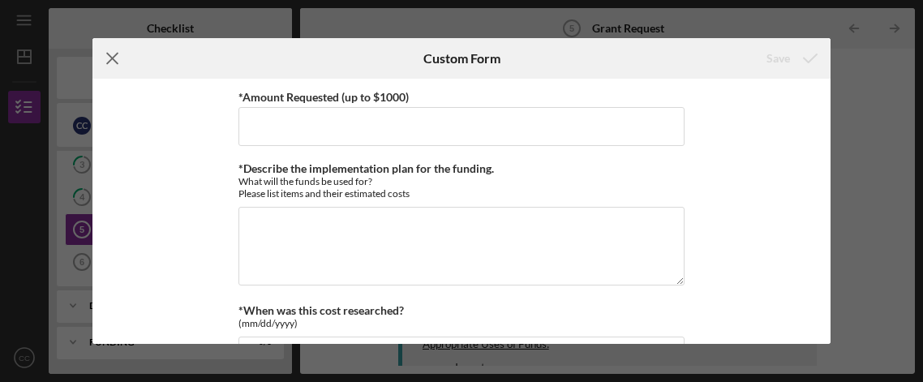
click at [114, 54] on icon "Icon/Menu Close" at bounding box center [112, 58] width 41 height 41
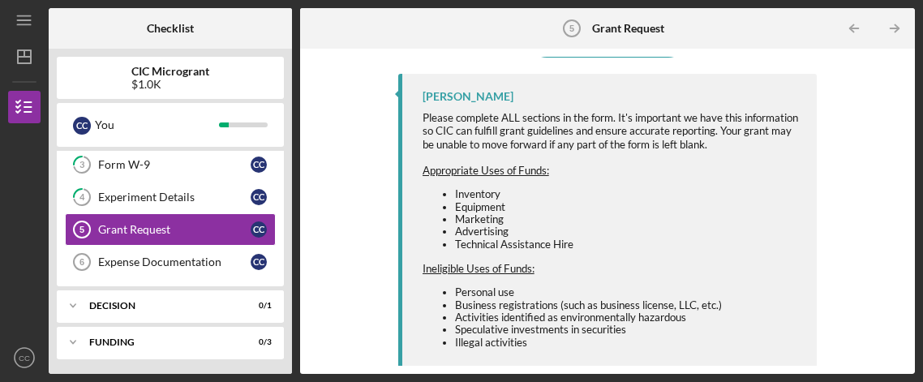
scroll to position [231, 0]
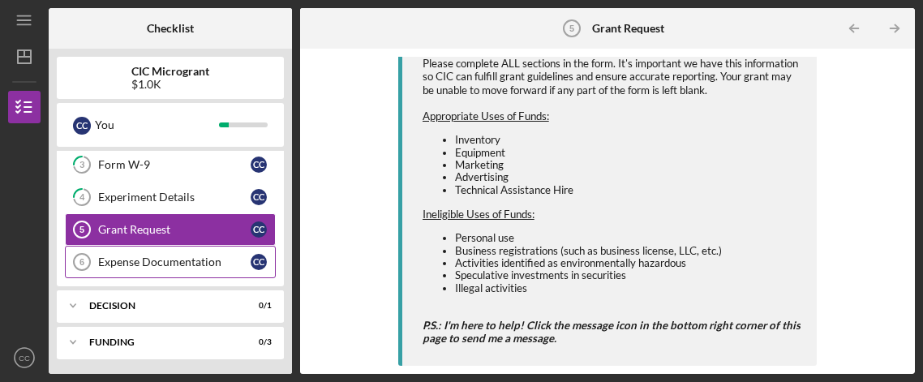
click at [176, 264] on div "Expense Documentation" at bounding box center [174, 261] width 152 height 13
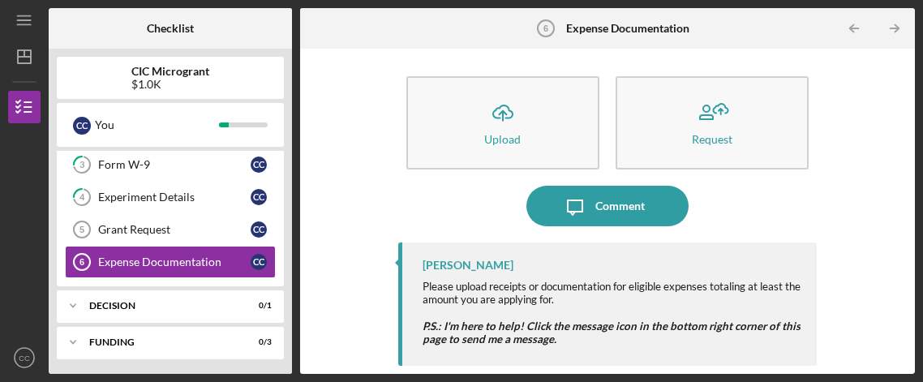
scroll to position [7, 0]
click at [70, 298] on icon "Icon/Expander" at bounding box center [73, 306] width 32 height 32
click at [71, 300] on icon "Icon/Expander" at bounding box center [73, 306] width 32 height 32
click at [77, 340] on icon "Icon/Expander" at bounding box center [73, 342] width 32 height 32
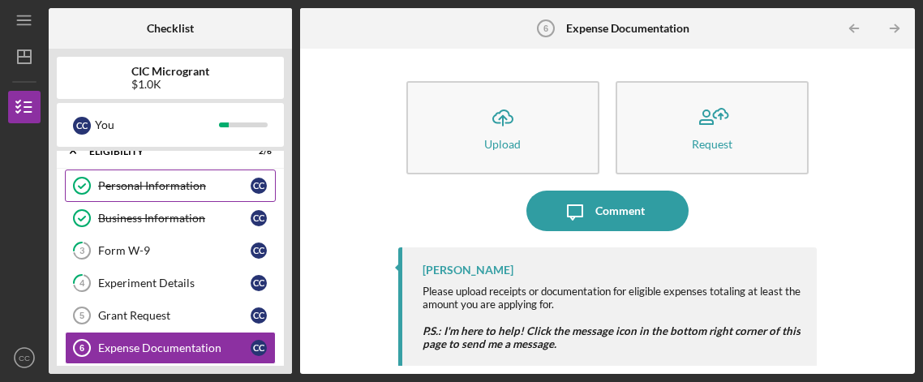
scroll to position [0, 0]
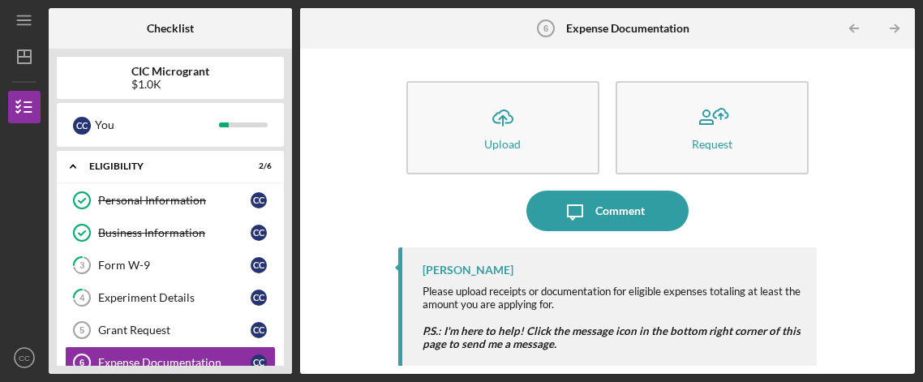
click at [324, 97] on div "Icon/Upload Upload Request Icon/Message Comment [PERSON_NAME] Please upload rec…" at bounding box center [607, 211] width 598 height 309
